Goal: Task Accomplishment & Management: Complete application form

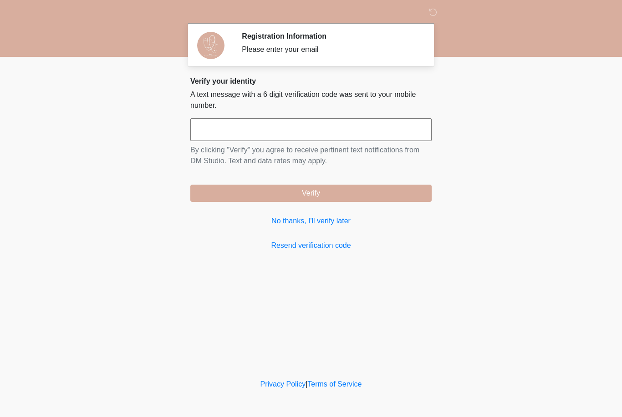
click at [364, 135] on input "text" at bounding box center [310, 129] width 241 height 23
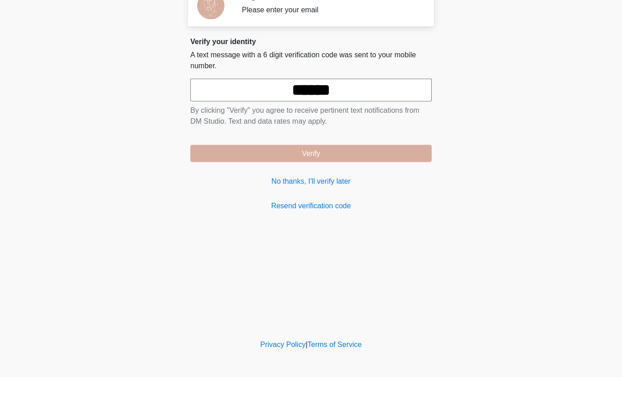
type input "******"
click at [398, 185] on button "Verify" at bounding box center [310, 193] width 241 height 17
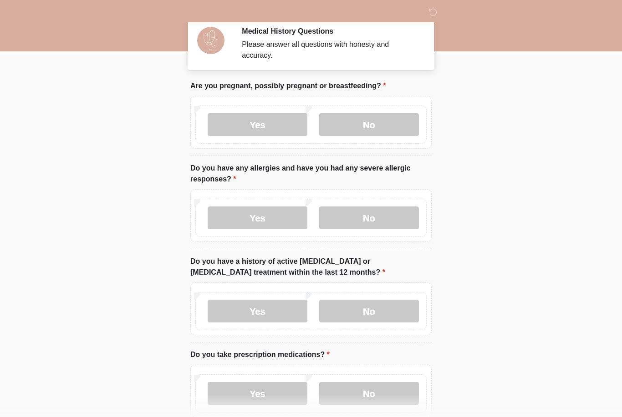
click at [351, 128] on label "No" at bounding box center [369, 125] width 100 height 23
click at [391, 224] on label "No" at bounding box center [369, 218] width 100 height 23
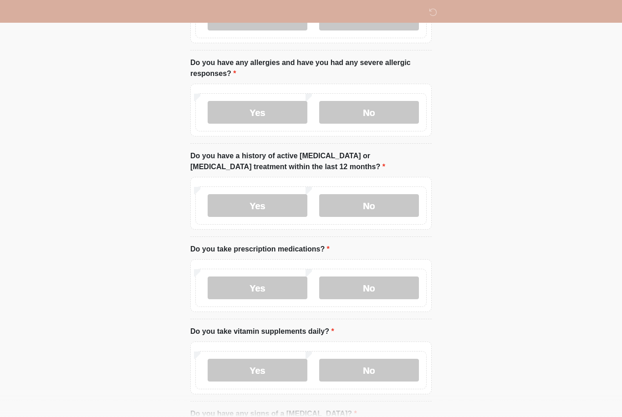
scroll to position [99, 0]
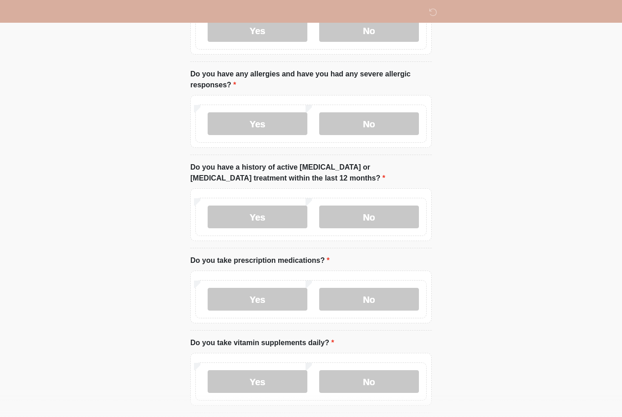
click at [231, 127] on label "Yes" at bounding box center [258, 123] width 100 height 23
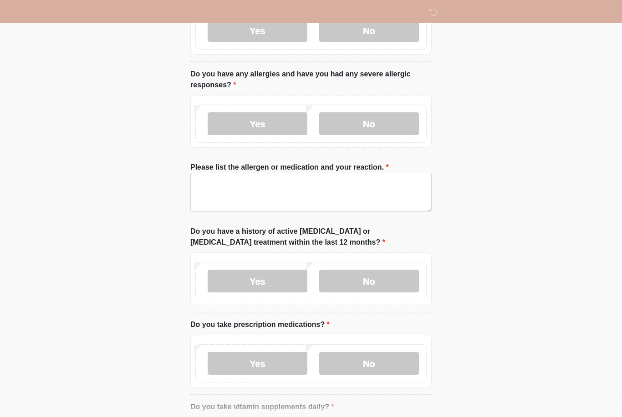
click at [390, 122] on label "No" at bounding box center [369, 123] width 100 height 23
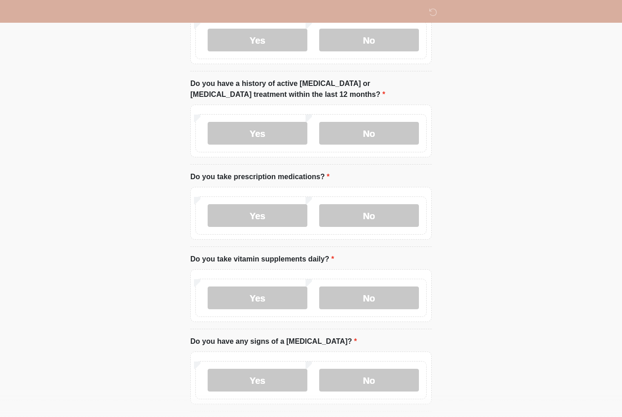
click at [398, 134] on label "No" at bounding box center [369, 133] width 100 height 23
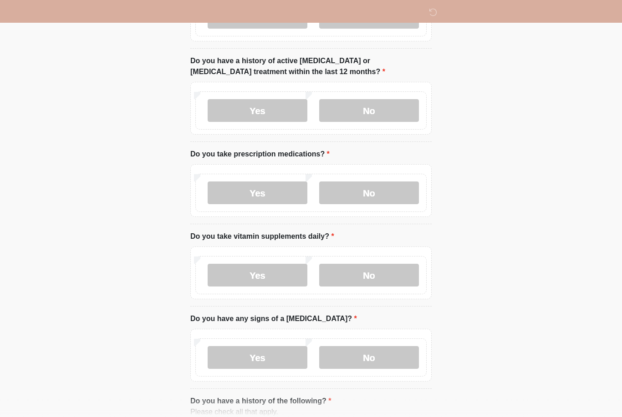
scroll to position [207, 0]
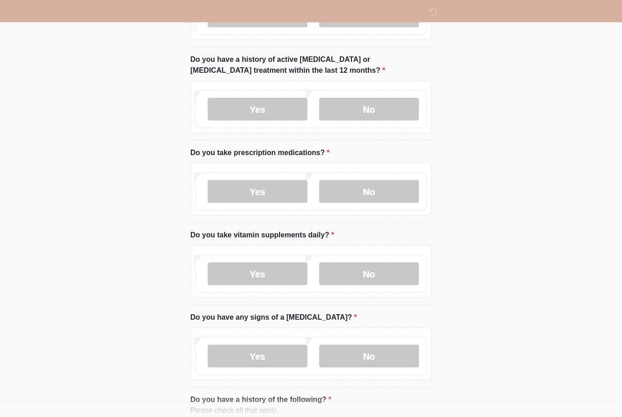
click at [395, 194] on label "No" at bounding box center [369, 192] width 100 height 23
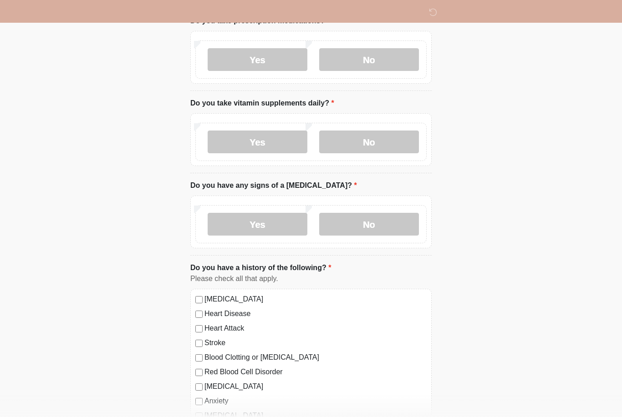
click at [388, 148] on label "No" at bounding box center [369, 142] width 100 height 23
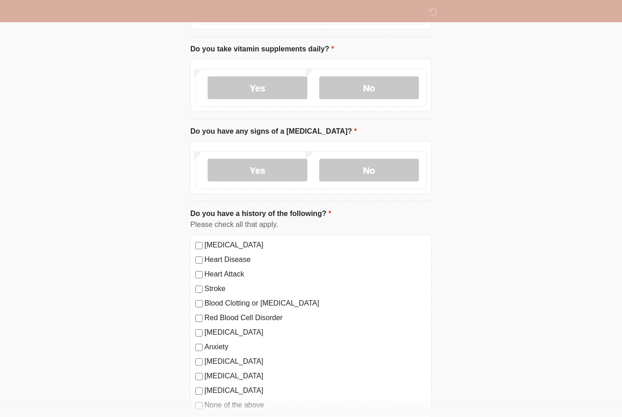
click at [376, 174] on label "No" at bounding box center [369, 170] width 100 height 23
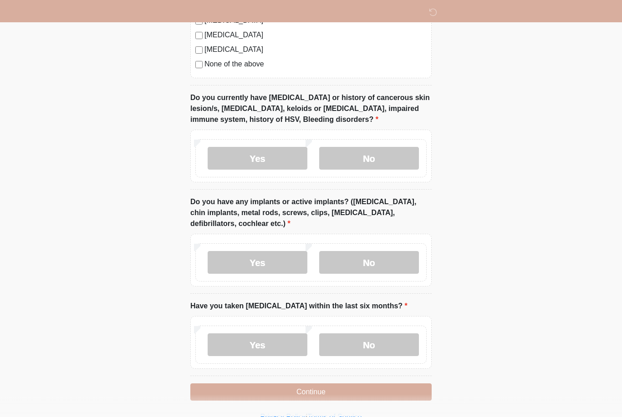
scroll to position [736, 0]
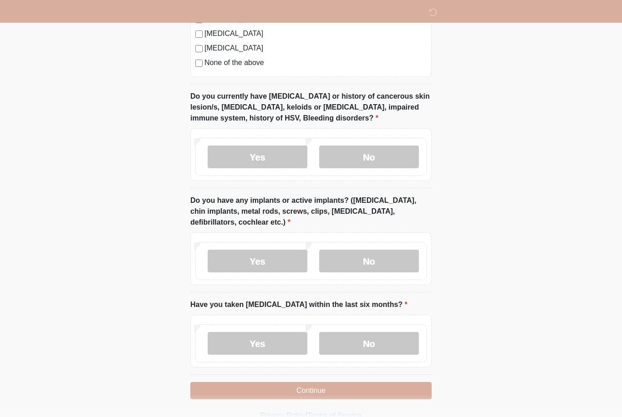
click at [374, 156] on label "No" at bounding box center [369, 157] width 100 height 23
click at [395, 349] on label "No" at bounding box center [369, 343] width 100 height 23
click at [400, 255] on label "No" at bounding box center [369, 261] width 100 height 23
click at [397, 387] on button "Continue" at bounding box center [310, 390] width 241 height 17
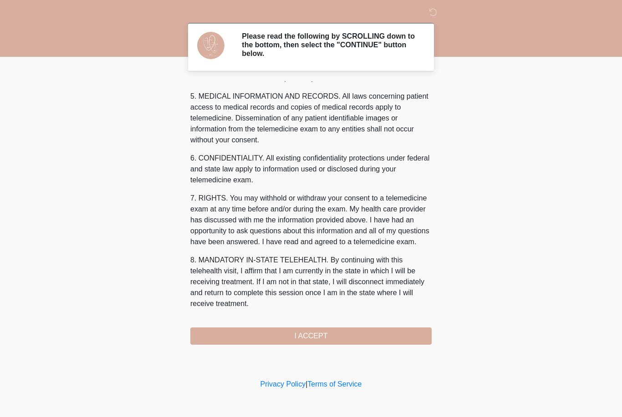
scroll to position [293, 0]
click at [413, 336] on button "I ACCEPT" at bounding box center [310, 336] width 241 height 17
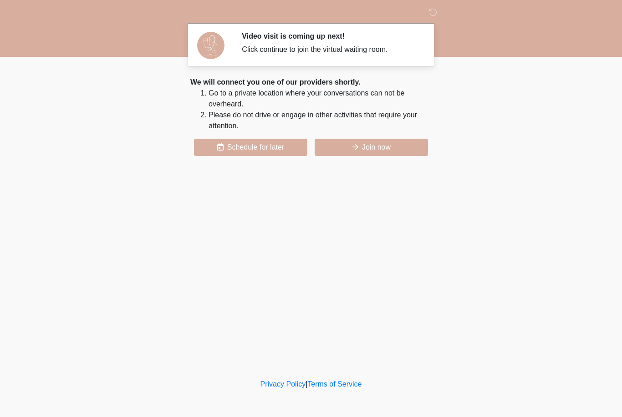
click at [377, 161] on div "‎ ‎ Video visit is coming up next! Click continue to join the virtual waiting r…" at bounding box center [310, 188] width 273 height 359
click at [394, 151] on button "Join now" at bounding box center [371, 147] width 113 height 17
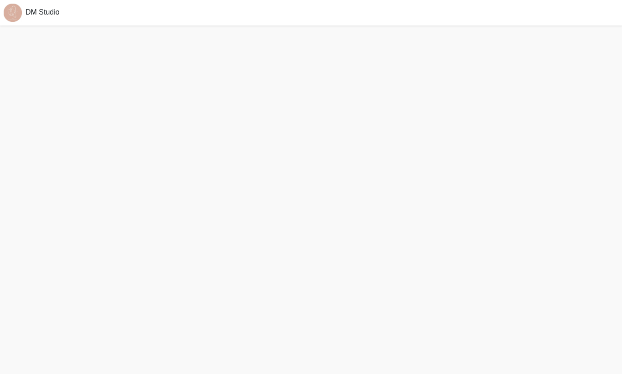
scroll to position [3, 0]
